Goal: Navigation & Orientation: Find specific page/section

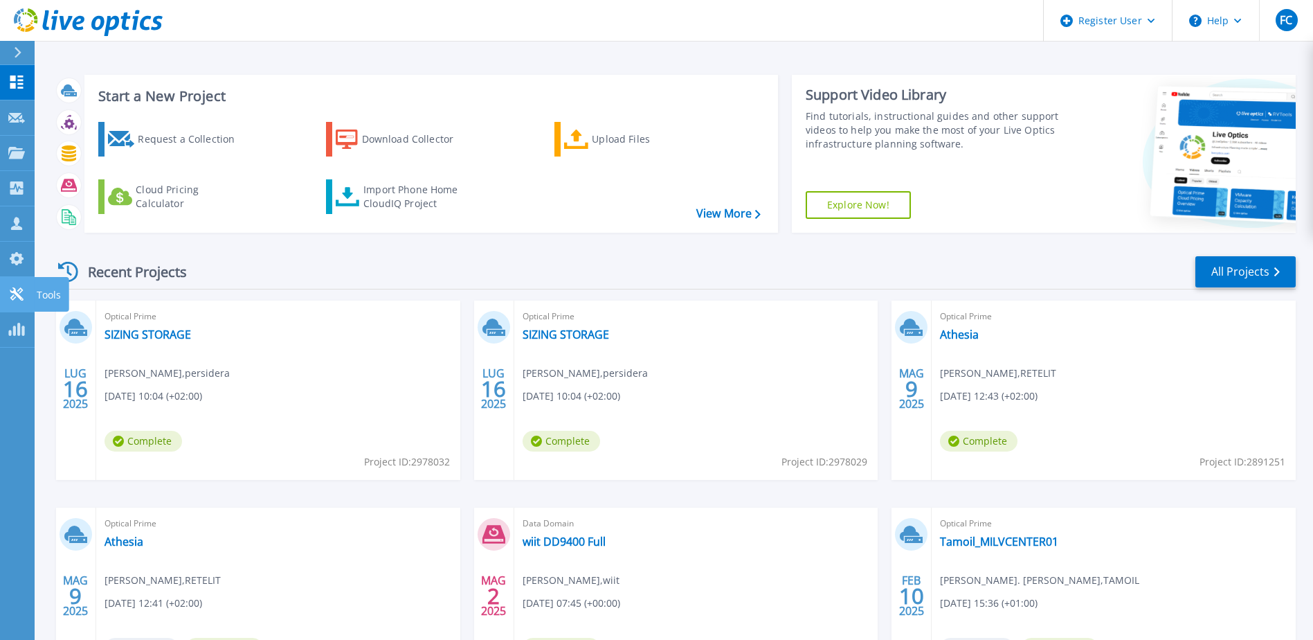
click at [15, 291] on icon at bounding box center [16, 293] width 13 height 13
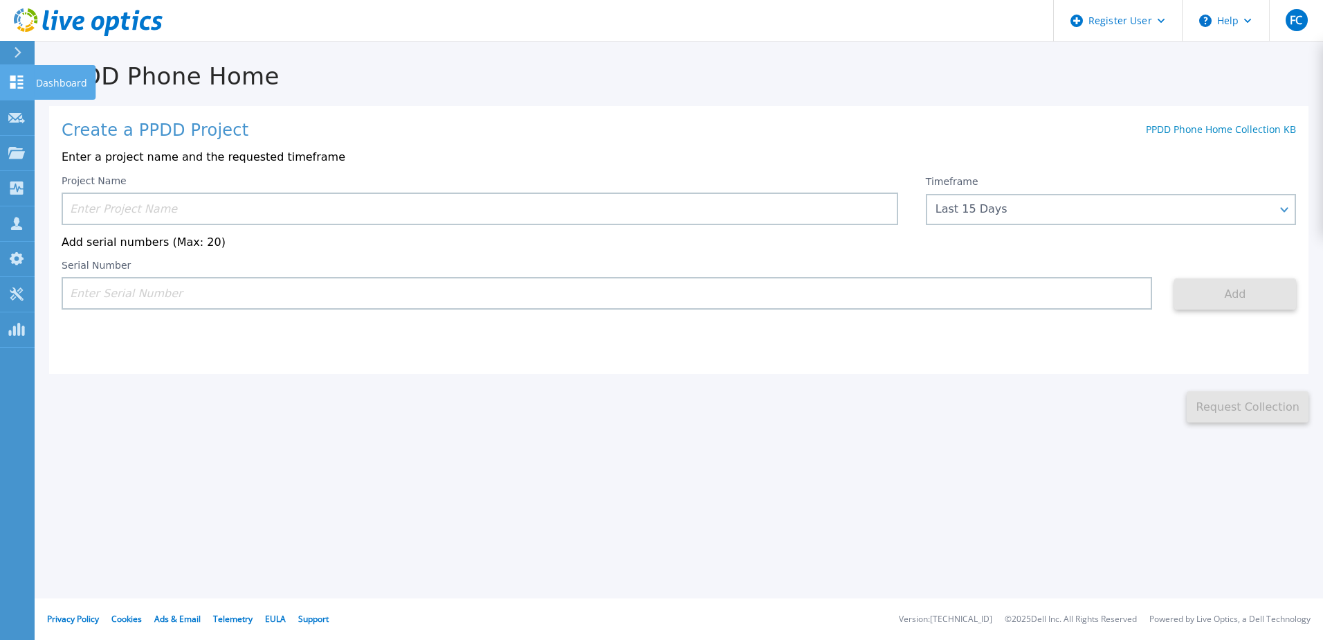
click at [20, 73] on link "Dashboard Dashboard" at bounding box center [17, 82] width 35 height 35
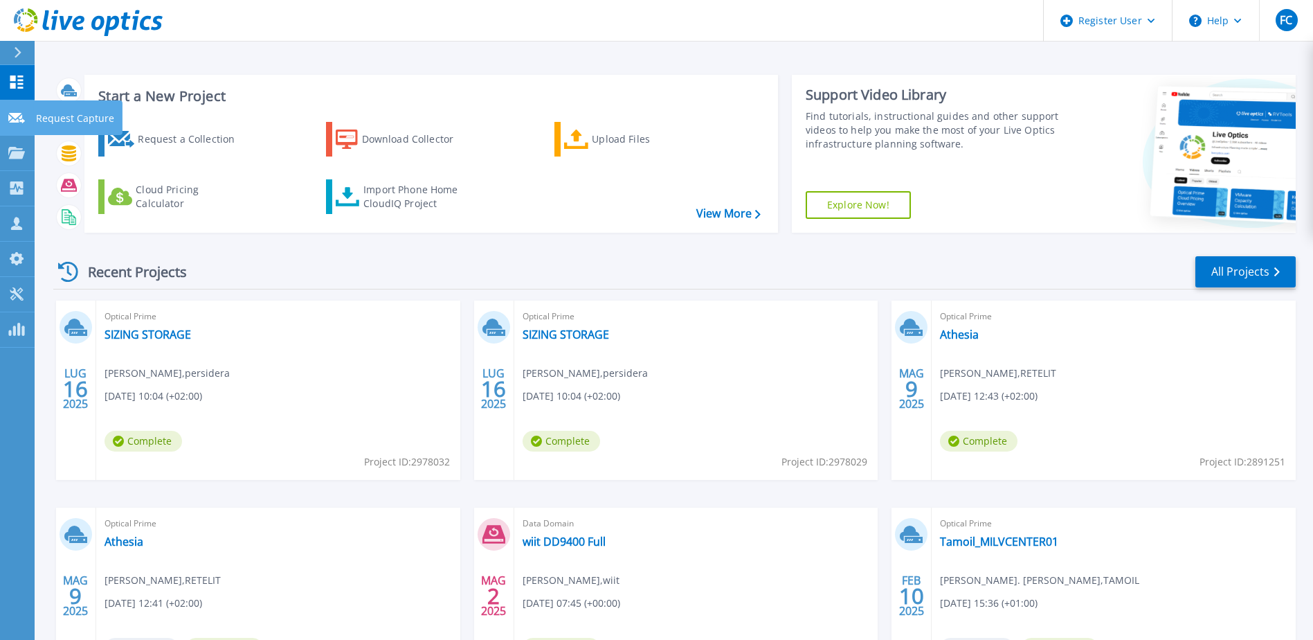
click at [15, 125] on link "Request Capture Request Capture" at bounding box center [17, 117] width 35 height 35
click at [13, 160] on link "Projects Projects" at bounding box center [17, 153] width 35 height 35
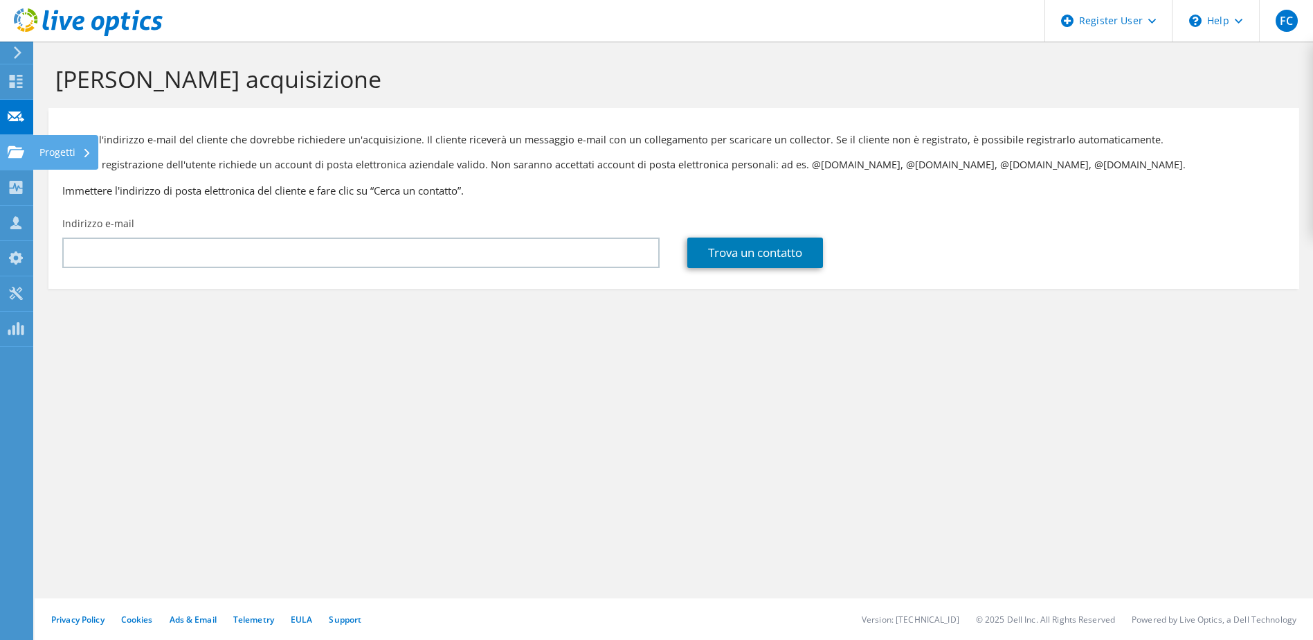
click at [43, 158] on div "Progetti" at bounding box center [66, 152] width 66 height 35
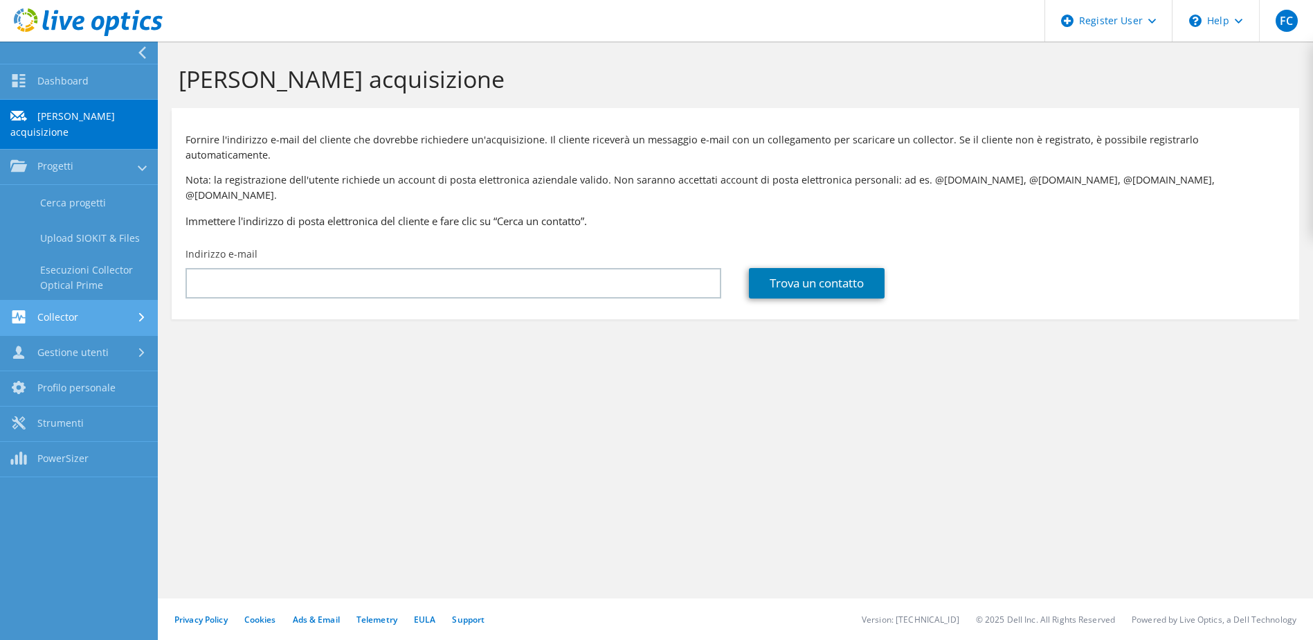
click at [89, 300] on link "Collector" at bounding box center [79, 317] width 158 height 35
click at [81, 291] on link "Data Domain Local Summary" at bounding box center [79, 313] width 158 height 44
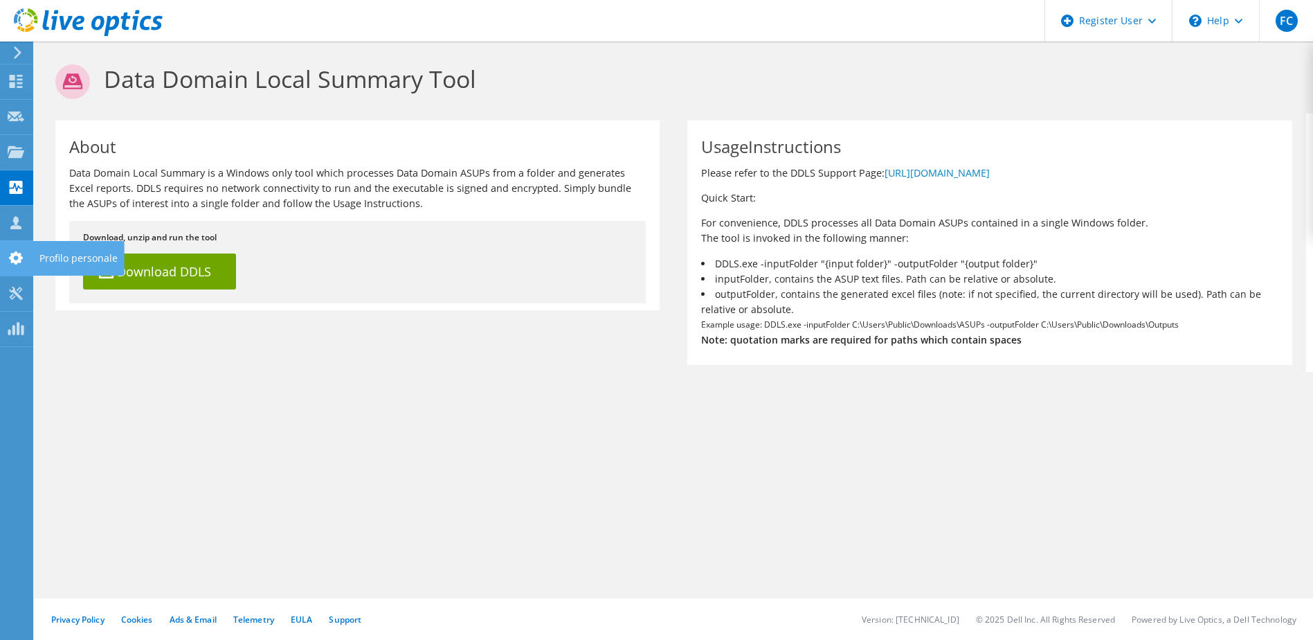
click at [9, 259] on icon at bounding box center [16, 257] width 17 height 13
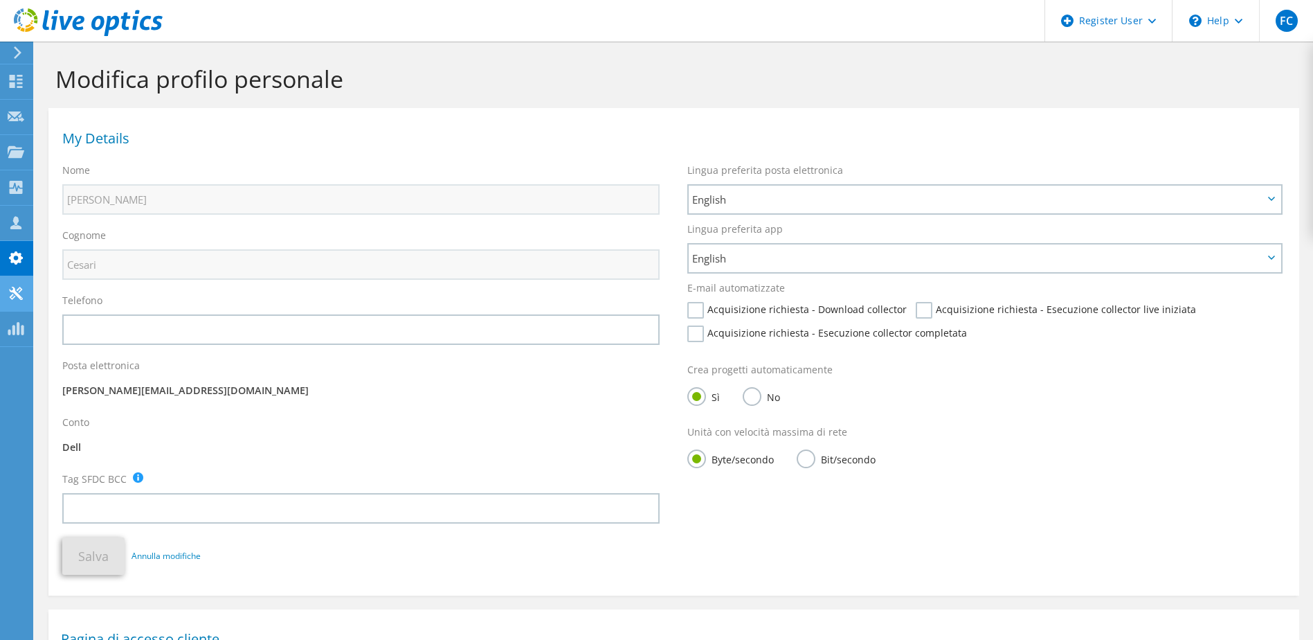
click at [10, 294] on icon at bounding box center [16, 293] width 17 height 13
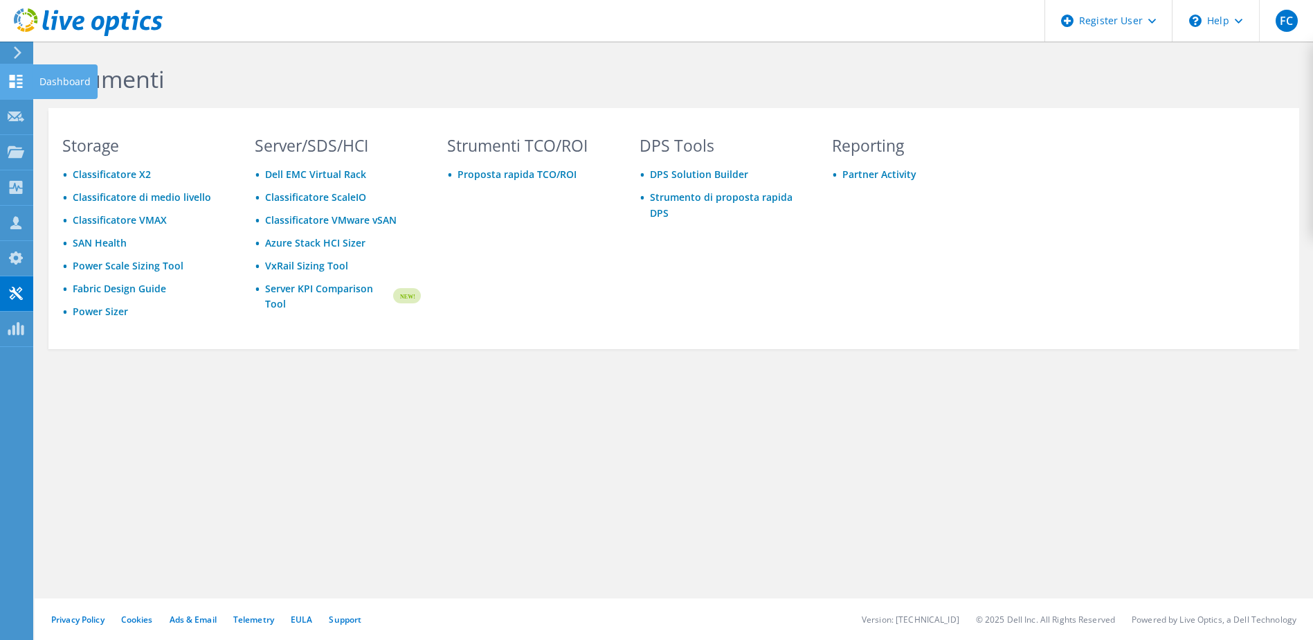
click at [12, 77] on use at bounding box center [16, 81] width 13 height 13
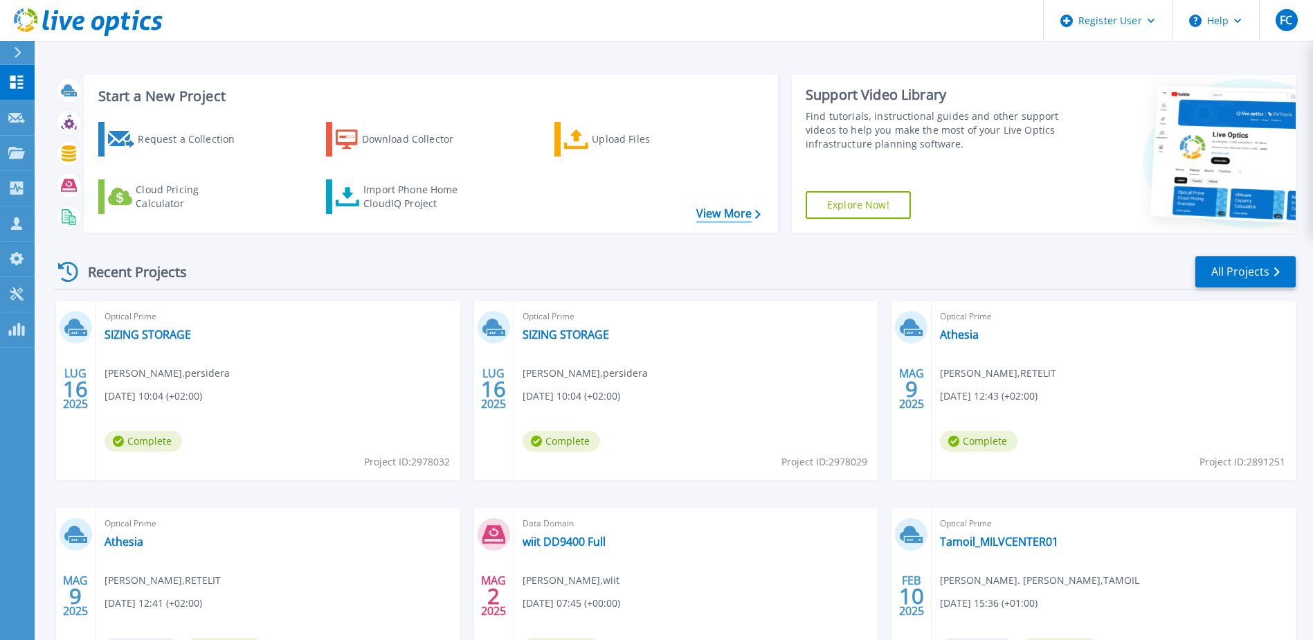
click at [728, 216] on link "View More" at bounding box center [728, 213] width 64 height 13
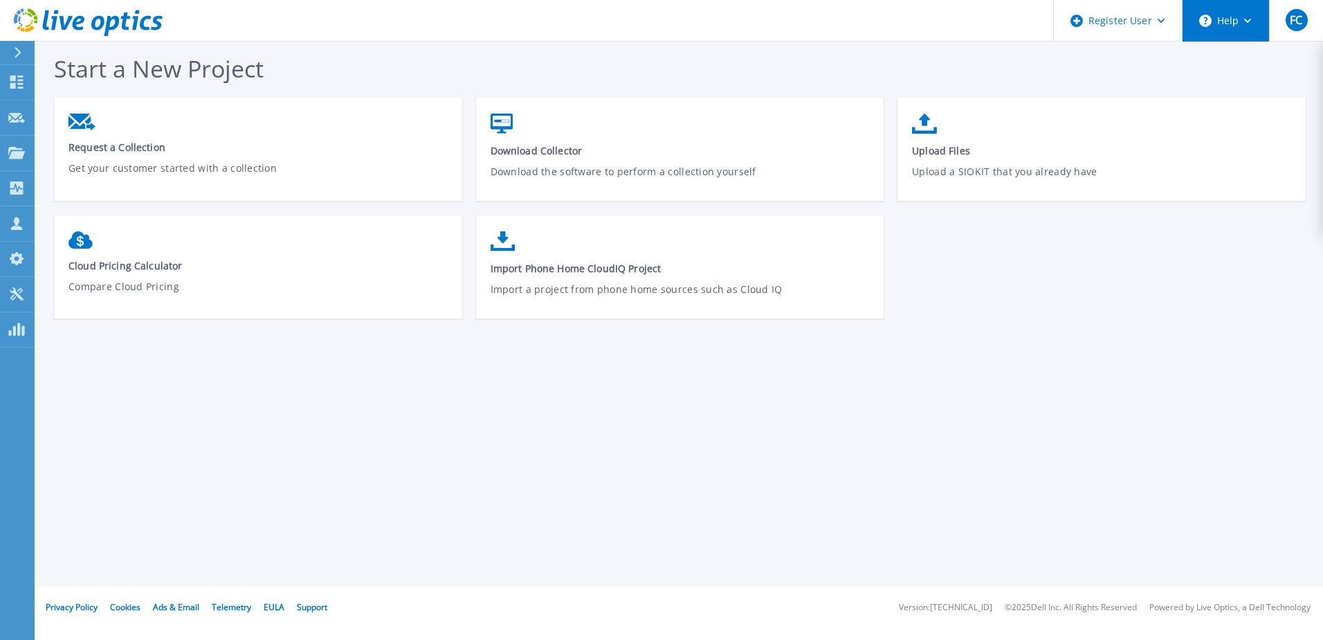
click at [1213, 27] on button "Help" at bounding box center [1226, 21] width 87 height 42
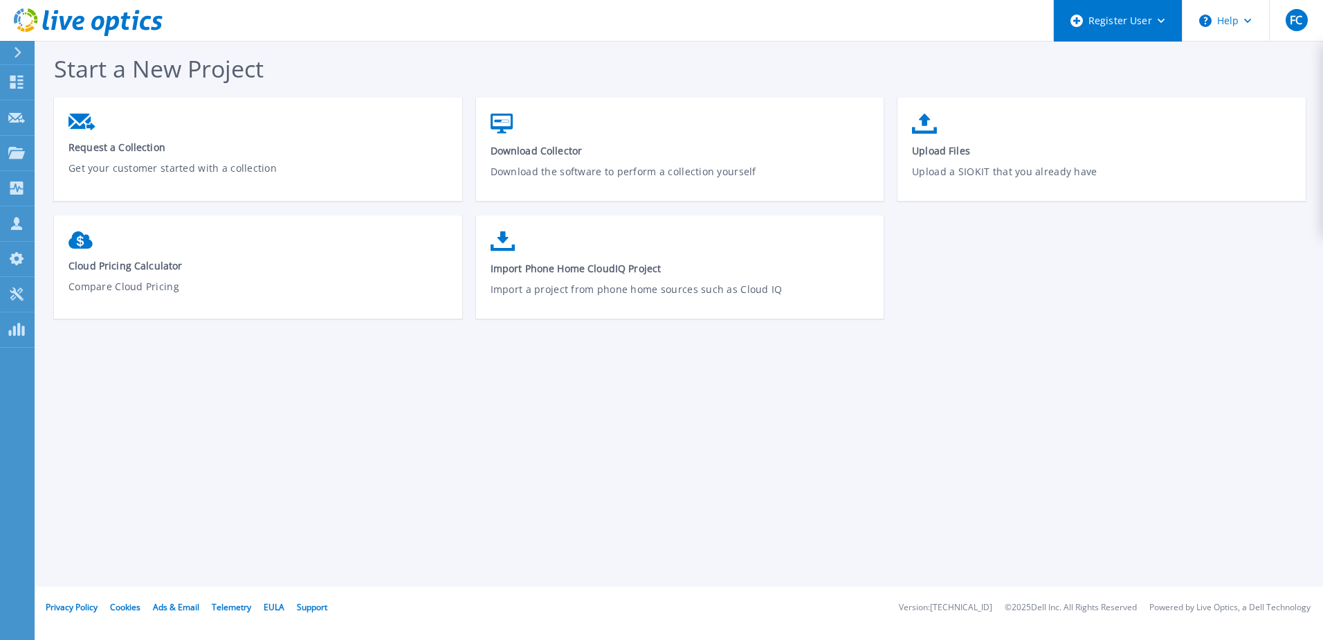
click at [1109, 28] on div "Register User" at bounding box center [1118, 21] width 128 height 42
click at [842, 60] on div "Start a New Project Request a Collection Get your customer started with a colle…" at bounding box center [687, 193] width 1266 height 280
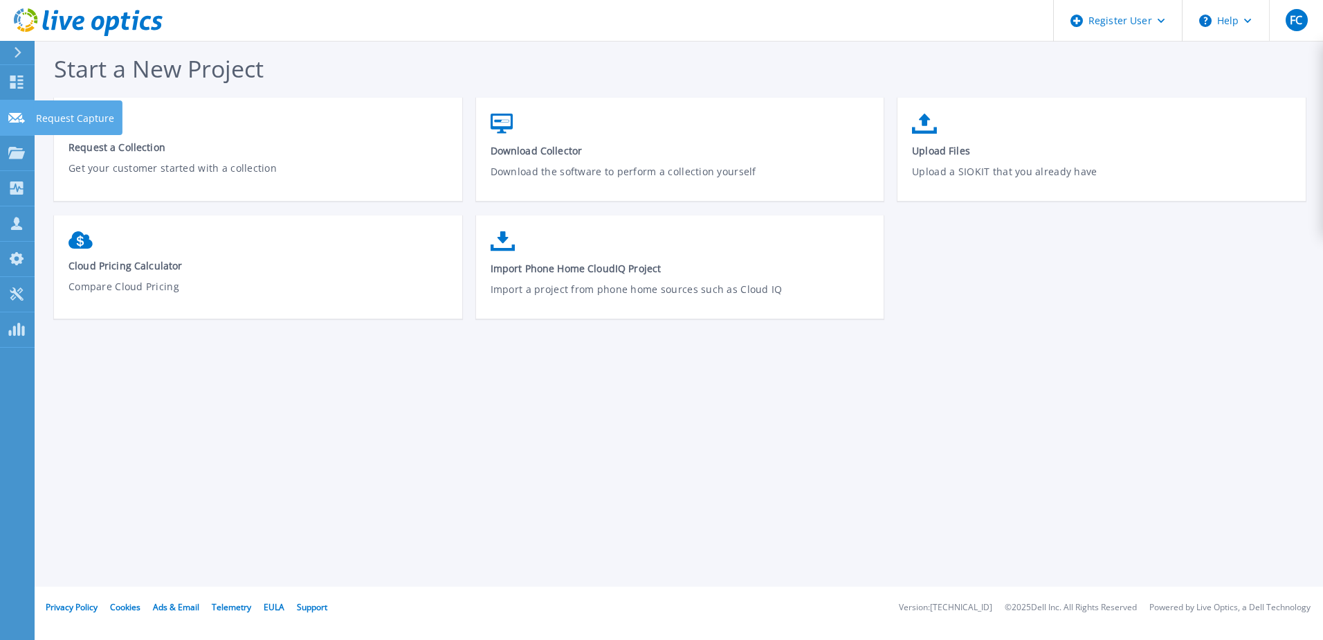
click at [31, 114] on link "Request Capture Request Capture" at bounding box center [17, 117] width 35 height 35
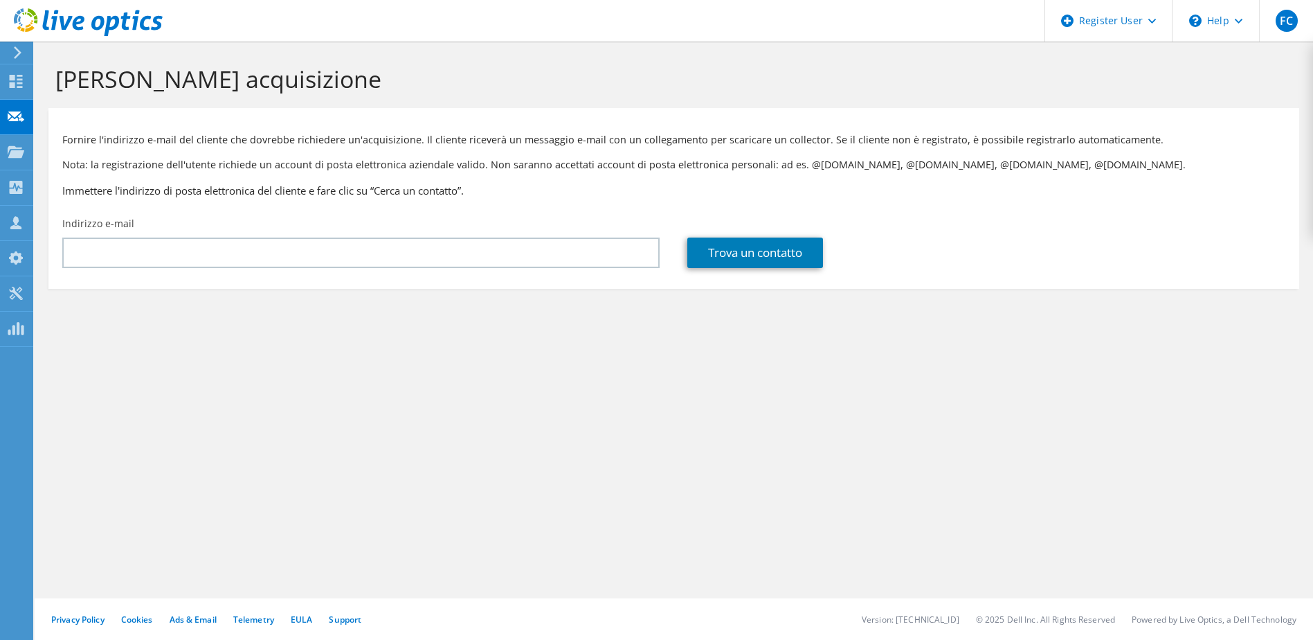
click at [16, 154] on use at bounding box center [16, 151] width 17 height 12
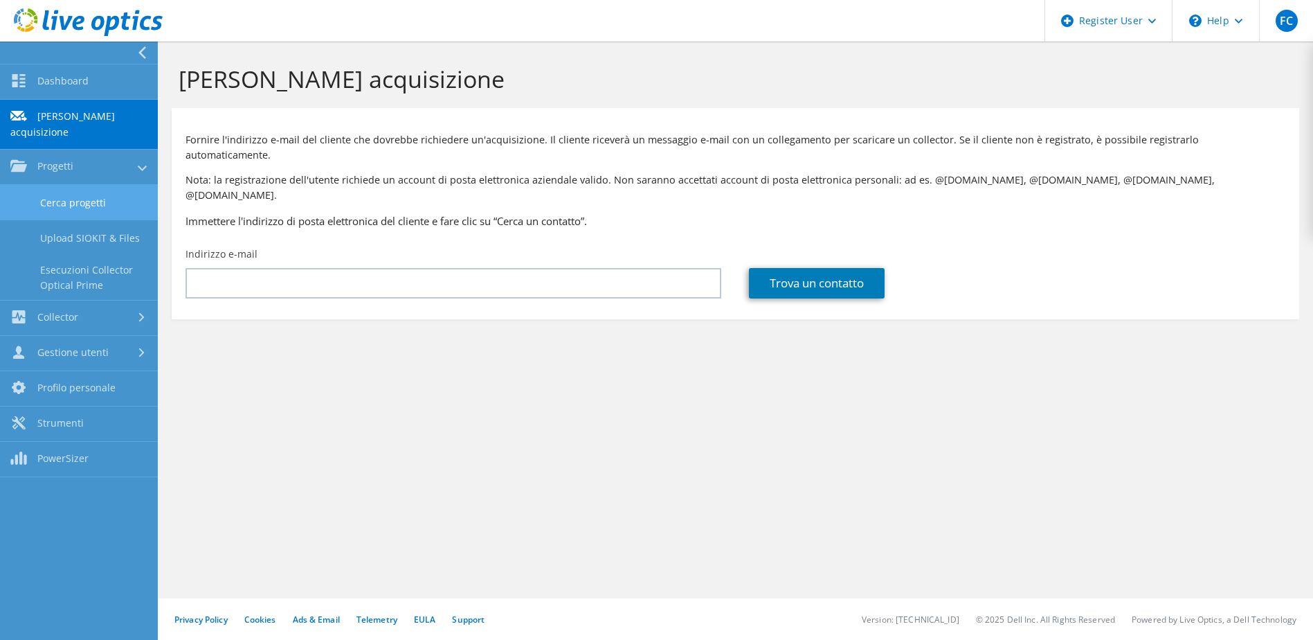
click at [51, 191] on link "Cerca progetti" at bounding box center [79, 202] width 158 height 35
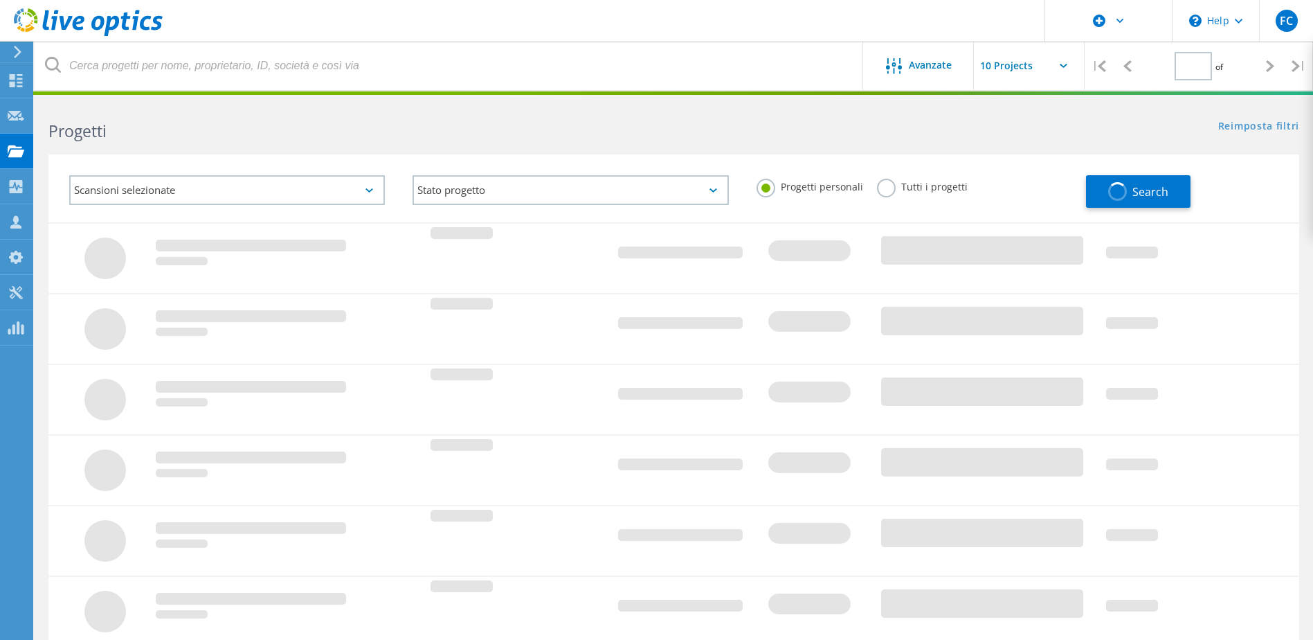
type input "1"
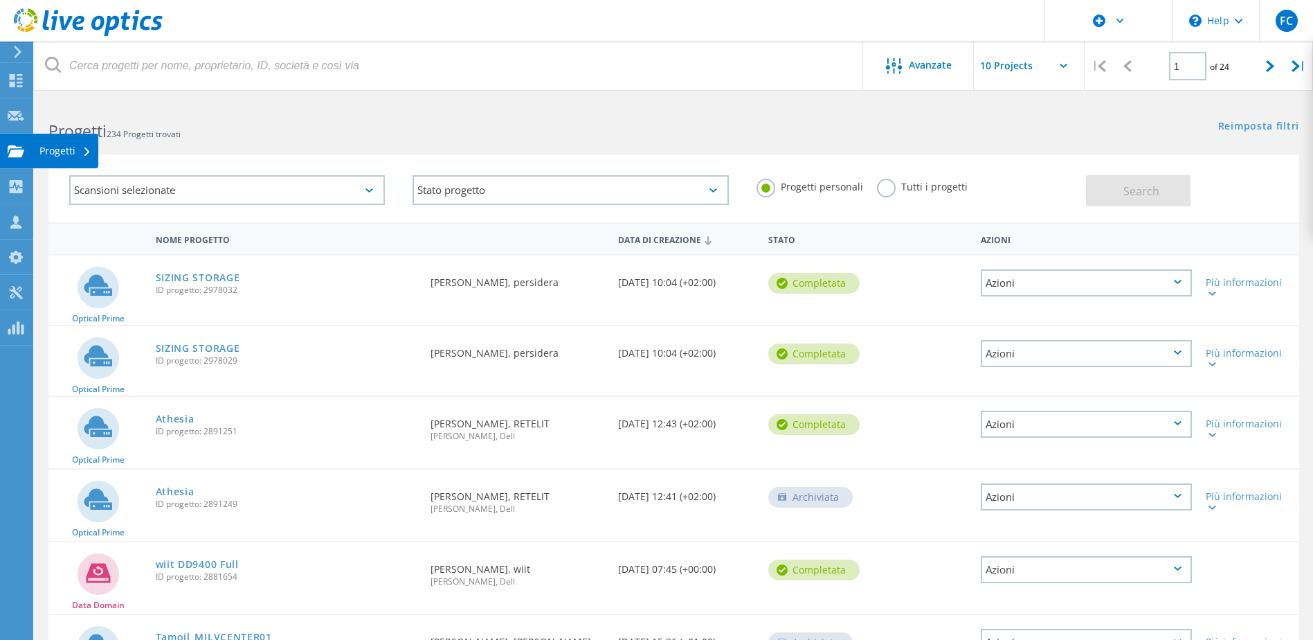
click at [11, 153] on use at bounding box center [16, 151] width 17 height 12
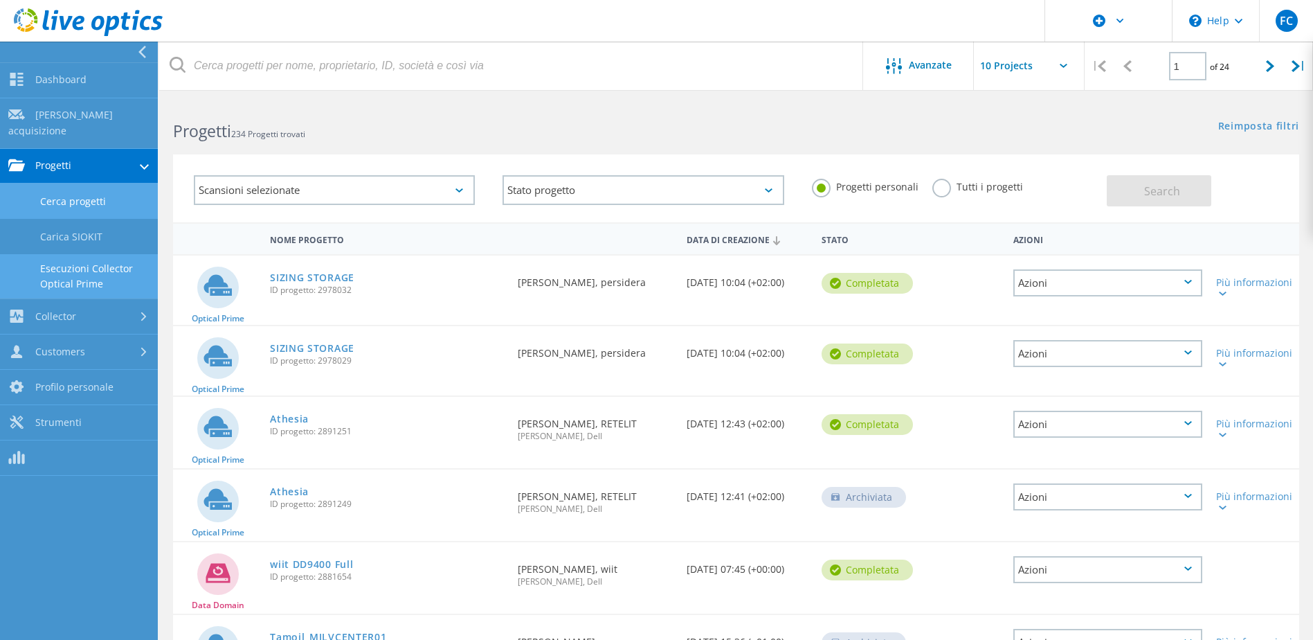
click at [82, 262] on link "Esecuzioni Collector Optical Prime" at bounding box center [79, 276] width 158 height 44
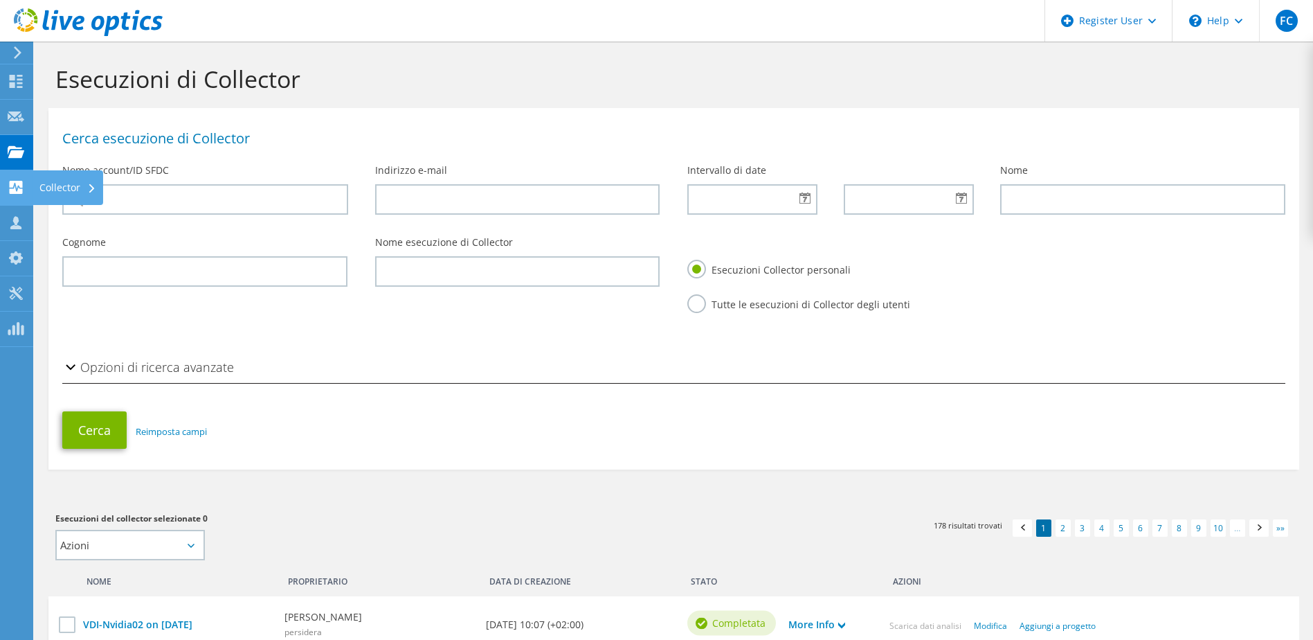
click at [24, 182] on icon at bounding box center [16, 187] width 17 height 13
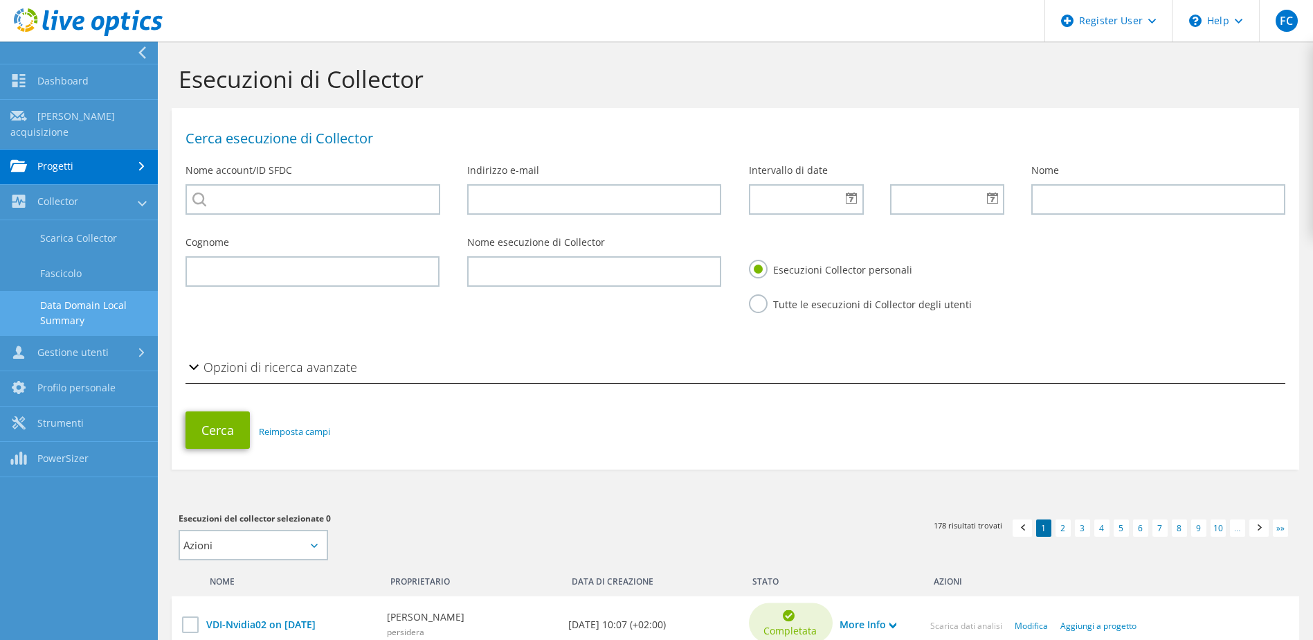
click at [64, 291] on link "Data Domain Local Summary" at bounding box center [79, 313] width 158 height 44
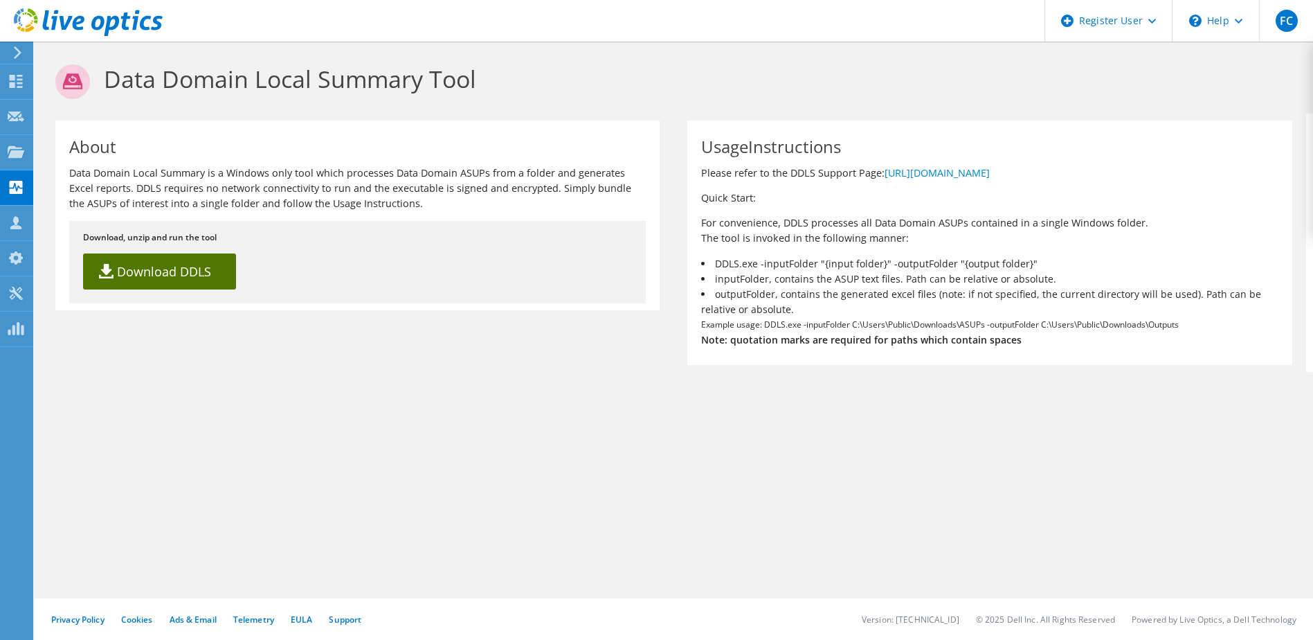
click at [135, 265] on link "Download DDLS" at bounding box center [159, 271] width 153 height 36
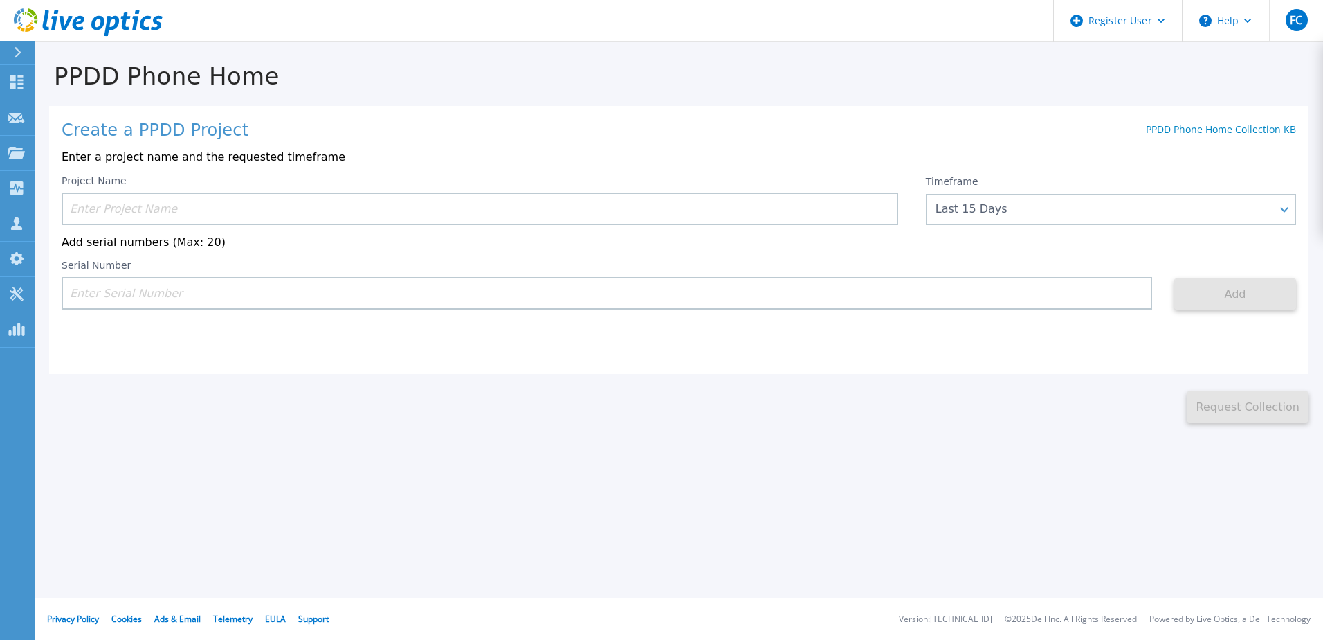
drag, startPoint x: 1204, startPoint y: 1, endPoint x: 781, endPoint y: 15, distance: 422.4
click at [781, 15] on header "Register User Help FC Utente Dell [PERSON_NAME] [PERSON_NAME][EMAIL_ADDRESS][DO…" at bounding box center [661, 21] width 1323 height 42
